Goal: Transaction & Acquisition: Purchase product/service

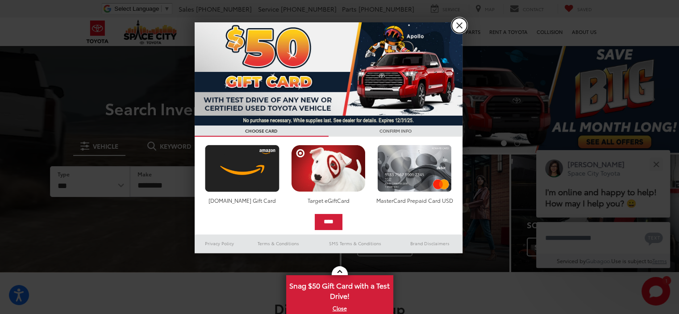
click at [456, 23] on link "X" at bounding box center [459, 25] width 15 height 15
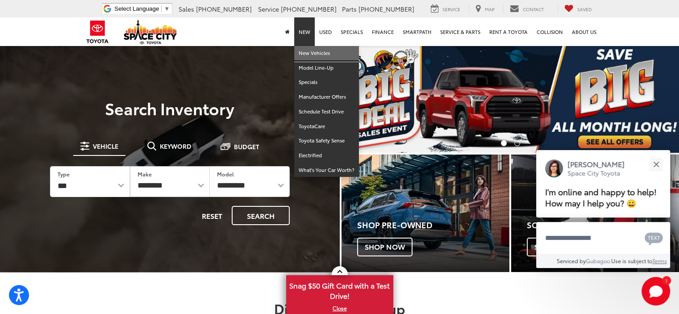
click at [312, 54] on link "New Vehicles" at bounding box center [326, 53] width 65 height 15
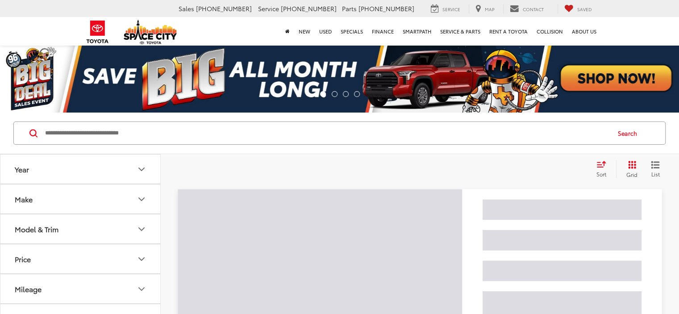
click at [138, 164] on icon "Year" at bounding box center [141, 169] width 11 height 11
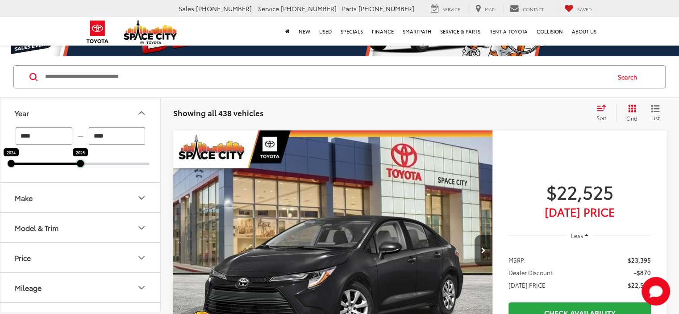
drag, startPoint x: 150, startPoint y: 162, endPoint x: 84, endPoint y: 163, distance: 66.6
click at [84, 163] on div at bounding box center [80, 163] width 7 height 7
type input "****"
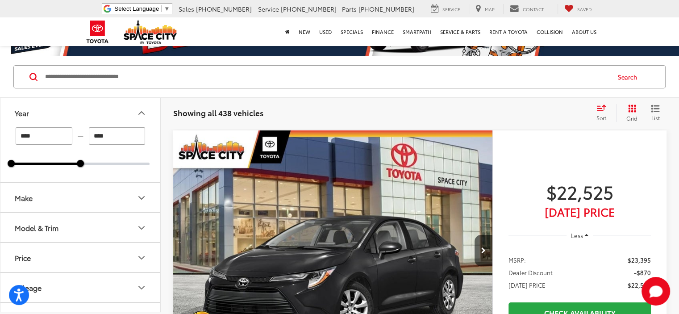
click at [138, 199] on icon "Make" at bounding box center [141, 198] width 11 height 11
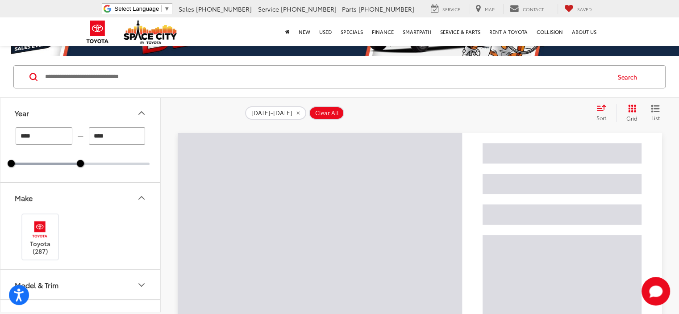
click at [138, 199] on icon "Make" at bounding box center [141, 198] width 11 height 11
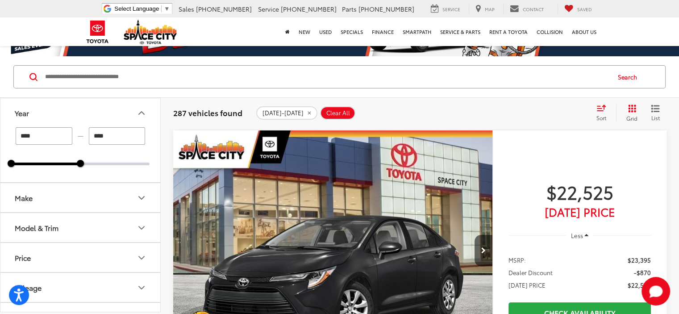
click at [143, 223] on icon "Model & Trim" at bounding box center [141, 227] width 11 height 11
click at [136, 110] on icon "Year" at bounding box center [141, 113] width 11 height 11
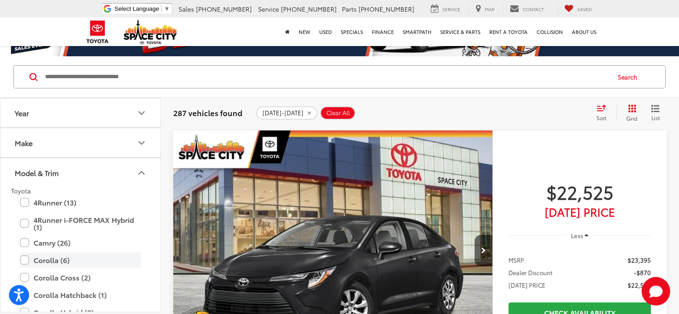
click at [31, 261] on label "Corolla (6)" at bounding box center [80, 260] width 121 height 16
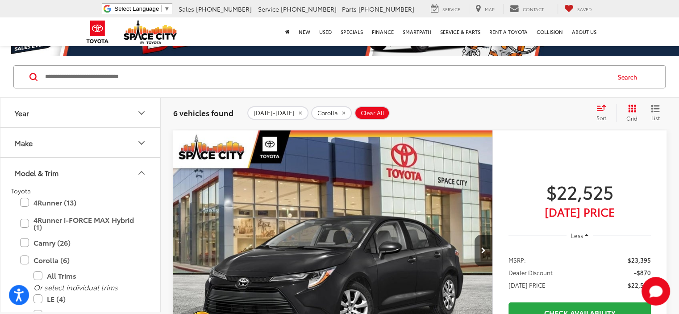
scroll to position [57, 0]
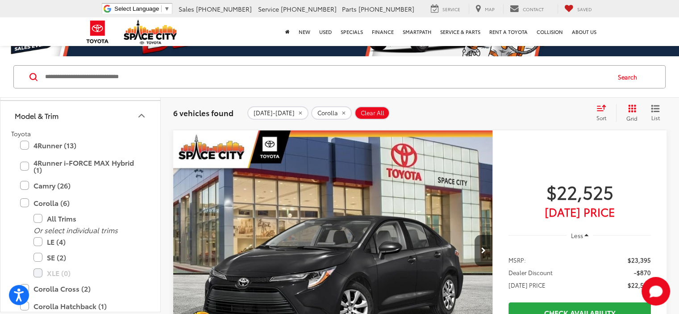
click at [140, 118] on icon "Model & Trim" at bounding box center [141, 115] width 11 height 11
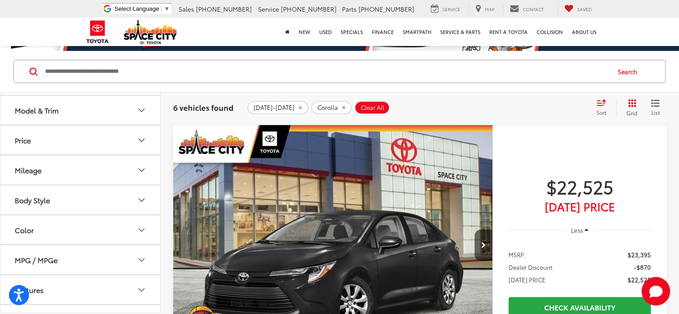
scroll to position [0, 0]
click at [482, 242] on icon "Next image" at bounding box center [484, 245] width 4 height 6
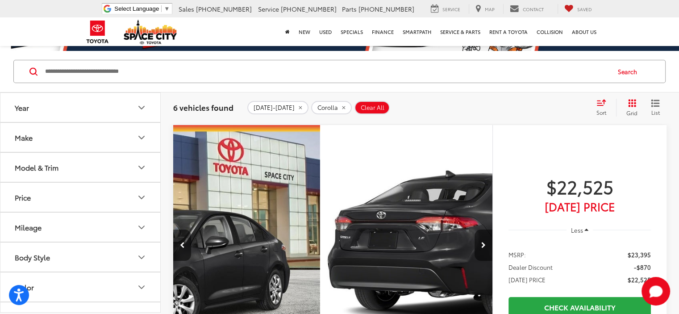
click at [482, 242] on icon "Next image" at bounding box center [484, 245] width 4 height 6
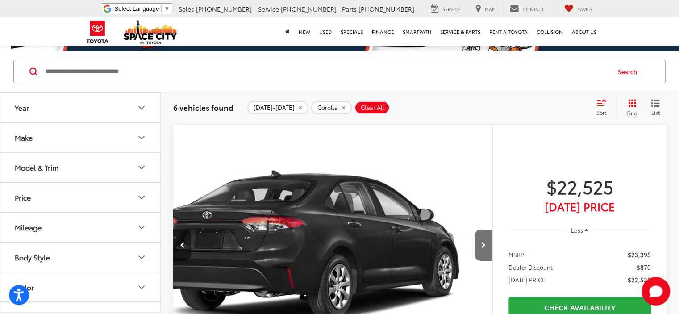
click at [187, 230] on button "Previous image" at bounding box center [182, 245] width 18 height 31
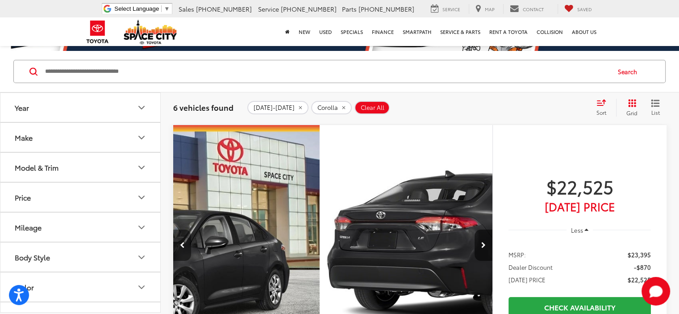
scroll to position [0, 173]
click at [187, 230] on button "Previous image" at bounding box center [182, 245] width 18 height 31
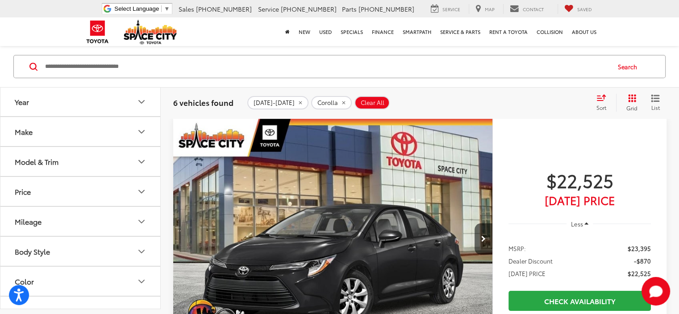
scroll to position [64, 0]
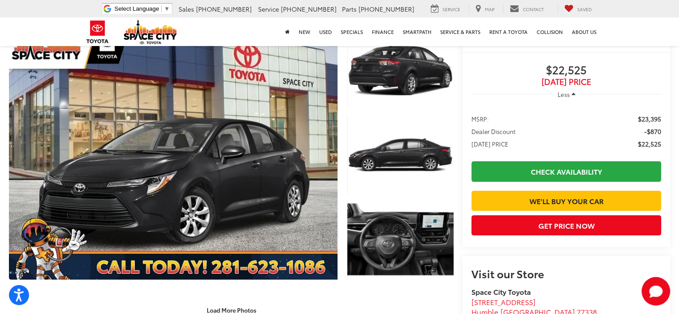
scroll to position [134, 0]
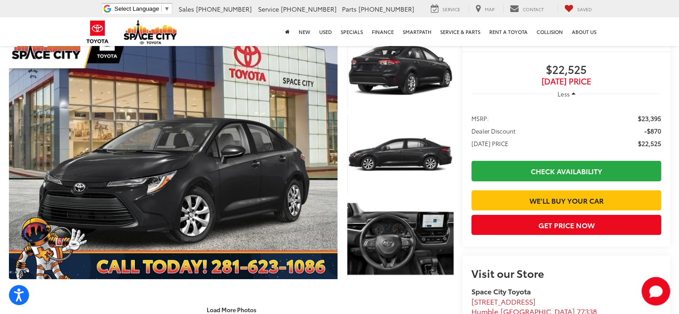
click at [472, 186] on capital-one-entry-button at bounding box center [472, 186] width 0 height 0
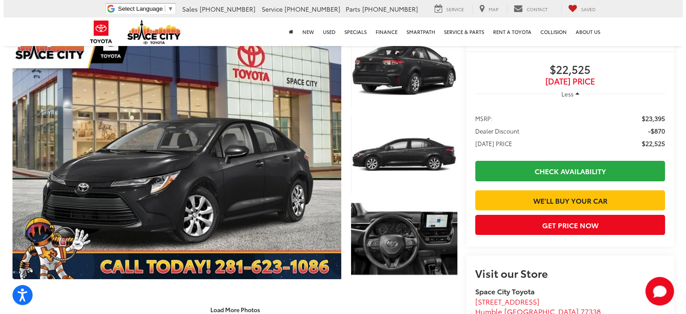
scroll to position [134, 0]
